Goal: Navigation & Orientation: Find specific page/section

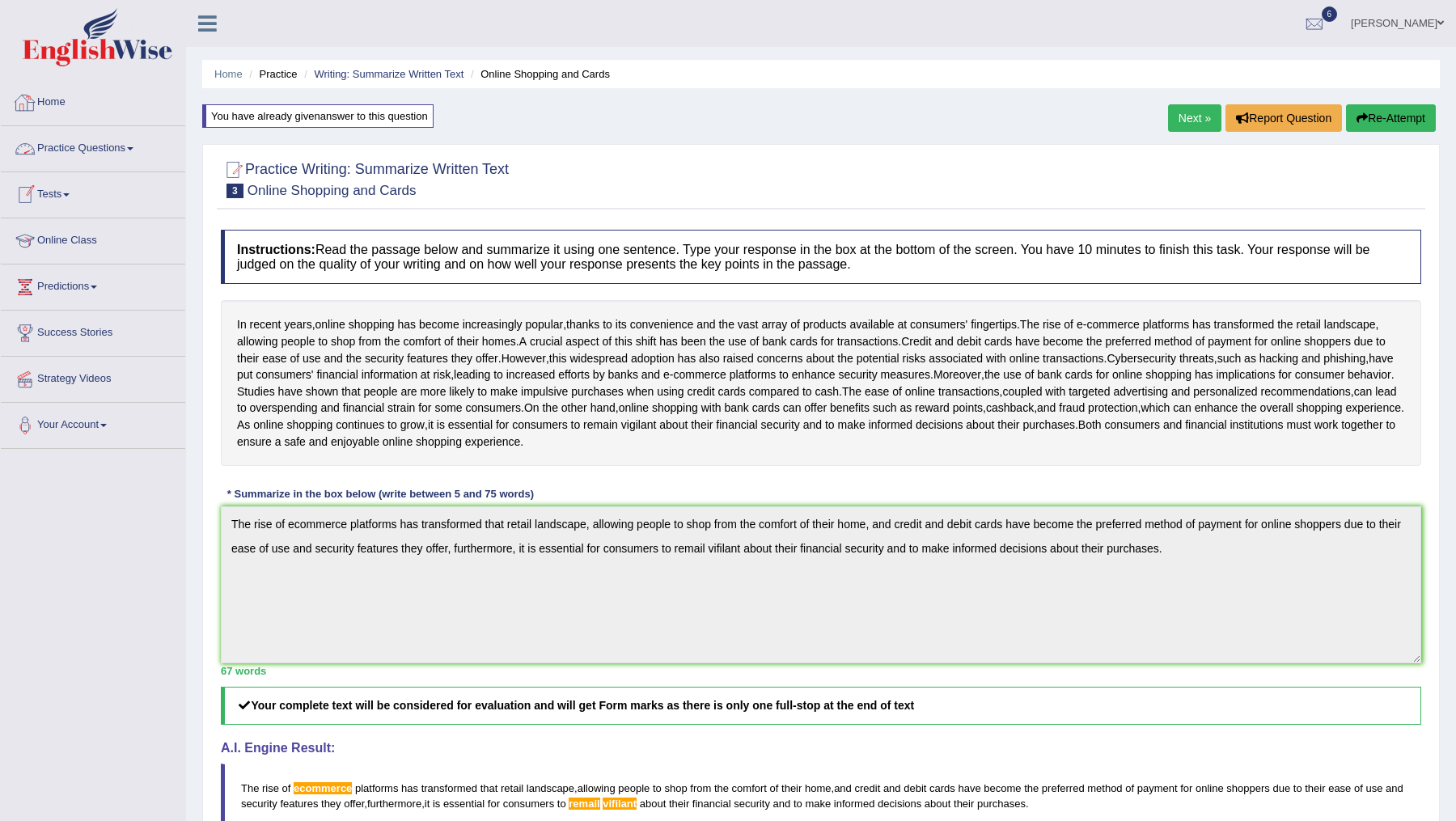
click at [47, 99] on link "Home" at bounding box center [93, 100] width 184 height 40
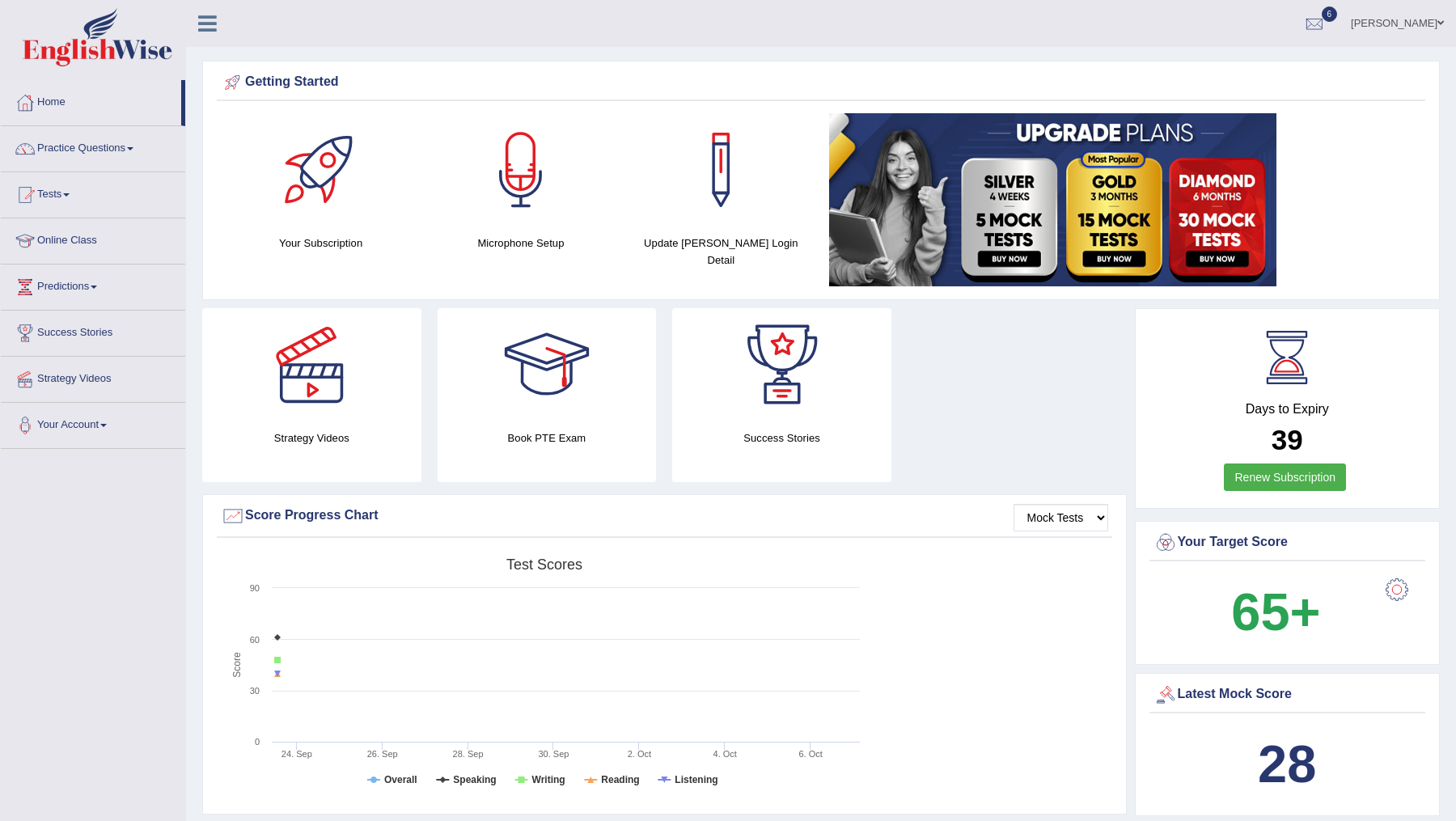
click at [518, 172] on div at bounding box center [521, 170] width 113 height 113
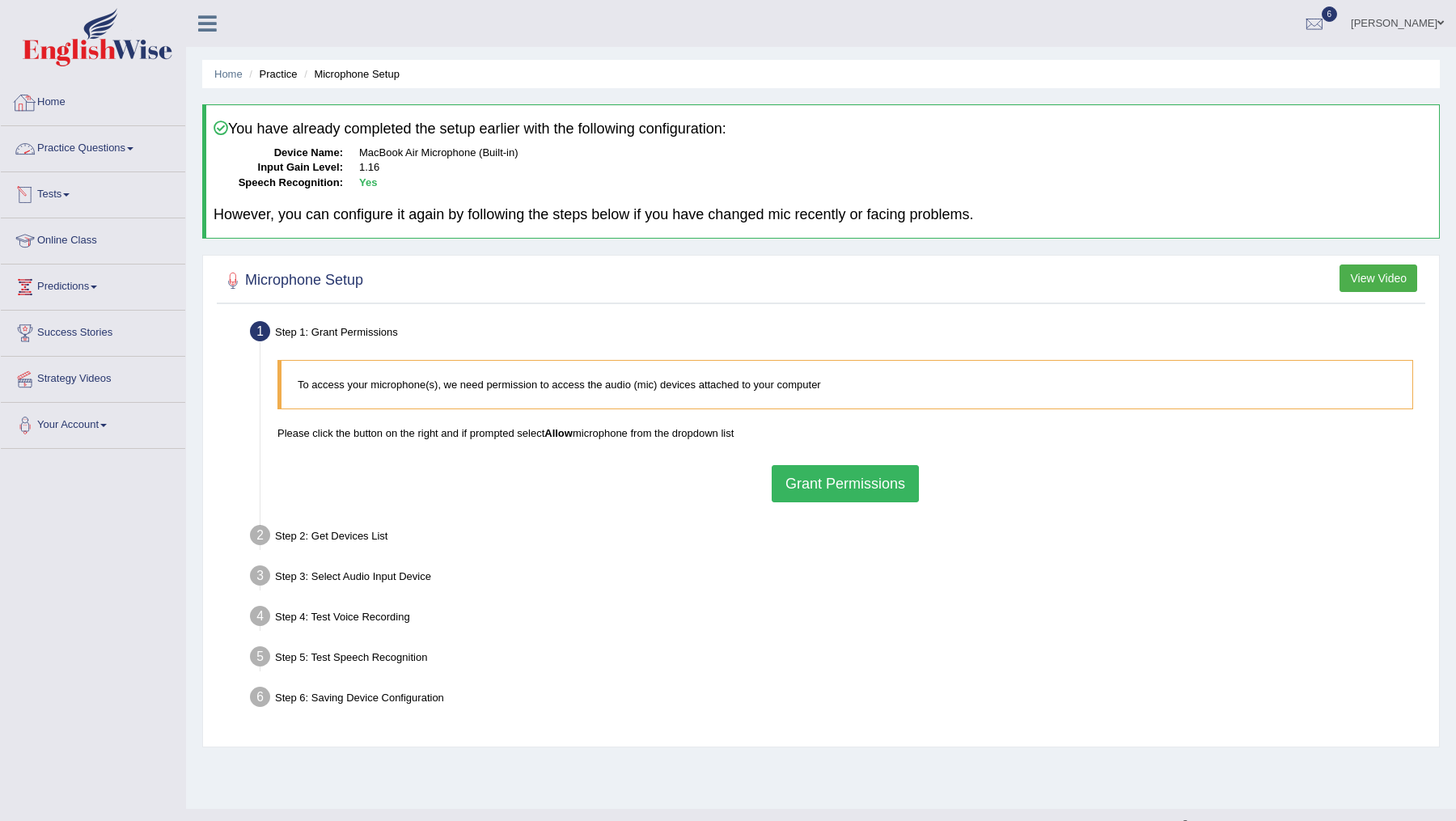
click at [45, 103] on link "Home" at bounding box center [93, 100] width 184 height 40
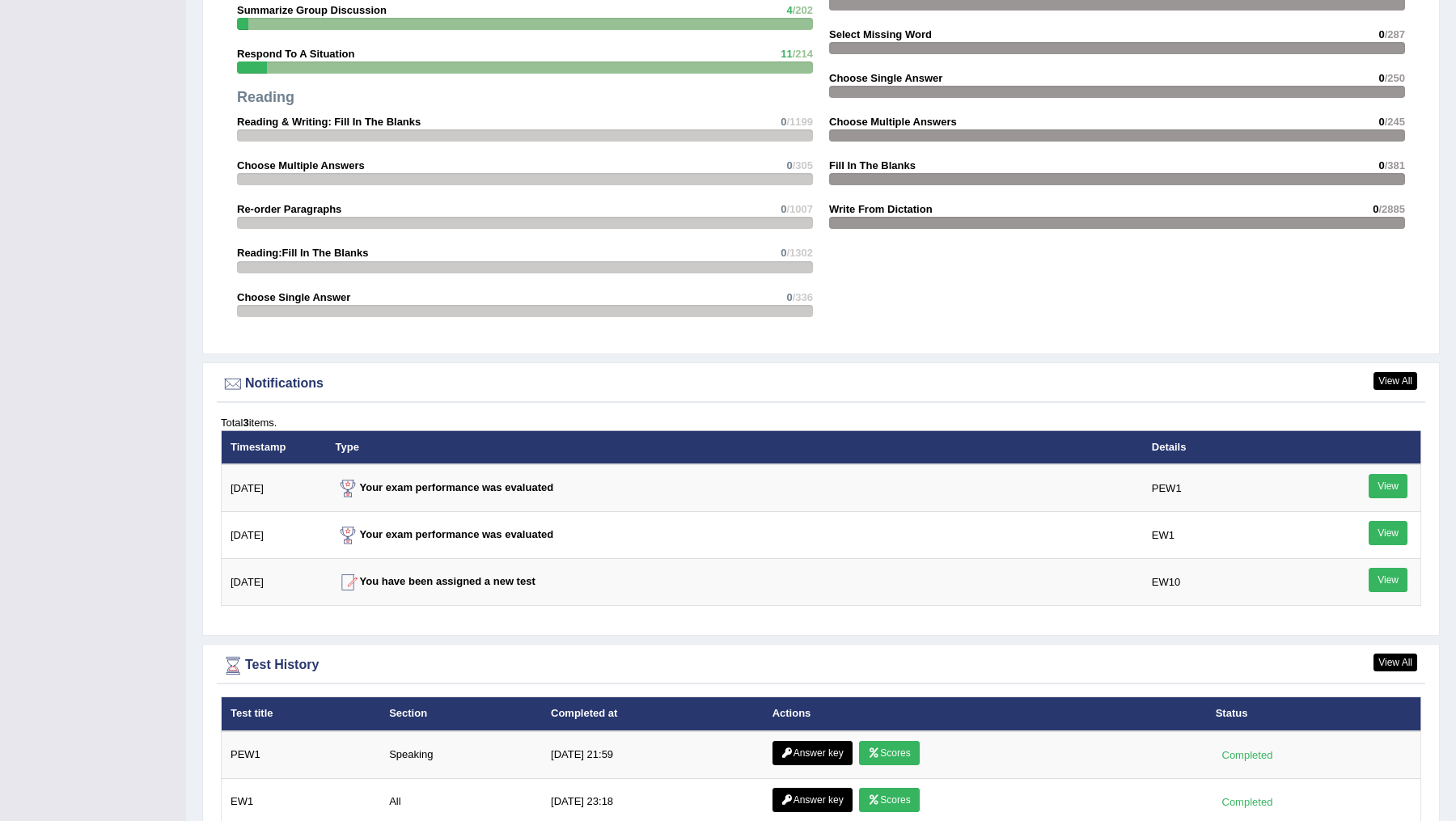
scroll to position [1697, 0]
